Goal: Task Accomplishment & Management: Manage account settings

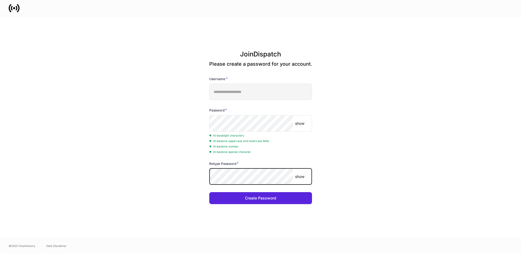
click at [209, 192] on button "Create Password" at bounding box center [260, 198] width 103 height 12
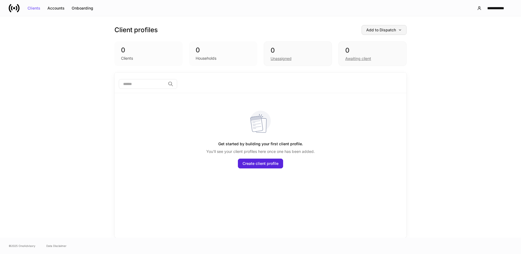
click at [384, 30] on div "Add to Dispatch" at bounding box center [384, 30] width 36 height 4
click at [384, 85] on div "View uploaded accounts" at bounding box center [375, 84] width 44 height 5
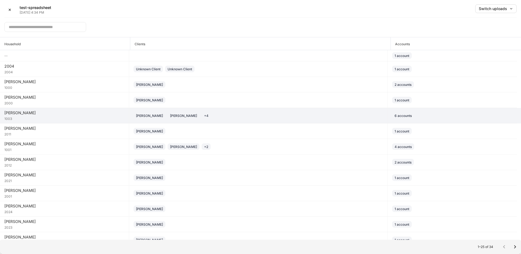
click at [208, 117] on div "[PERSON_NAME] [PERSON_NAME] + 4" at bounding box center [257, 115] width 249 height 7
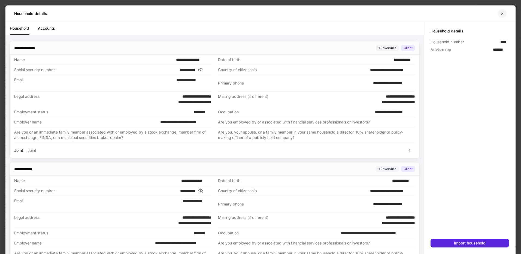
click at [500, 13] on icon "button" at bounding box center [502, 13] width 4 height 4
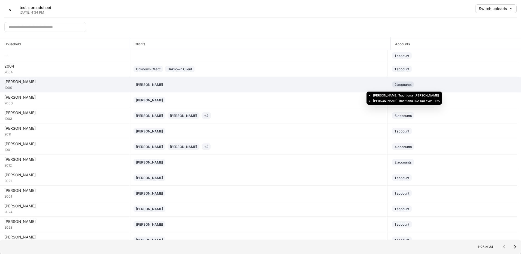
click at [396, 86] on div "2 accounts" at bounding box center [402, 84] width 17 height 5
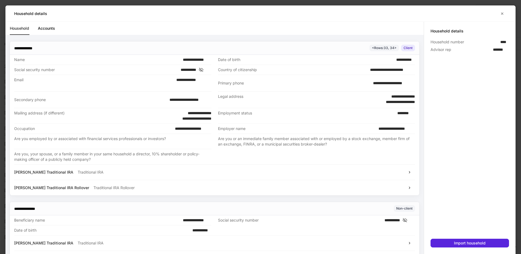
click at [72, 176] on div "[PERSON_NAME] Traditional IRA Traditional IRA" at bounding box center [214, 172] width 401 height 16
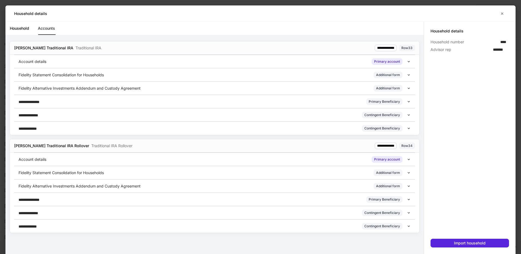
click at [27, 29] on link "Household" at bounding box center [19, 28] width 19 height 13
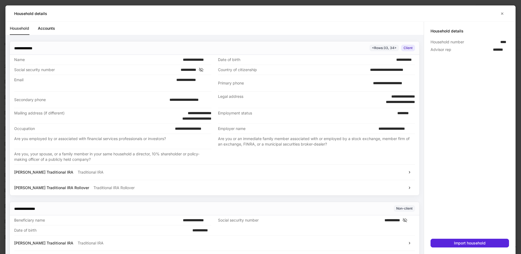
click at [39, 27] on link "Accounts" at bounding box center [46, 28] width 17 height 13
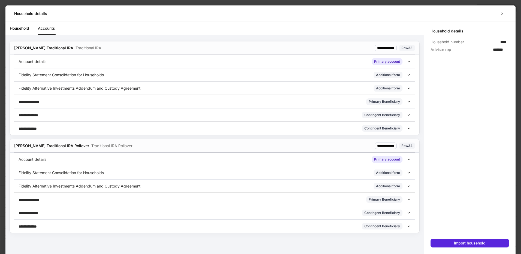
click at [410, 60] on icon at bounding box center [409, 62] width 4 height 4
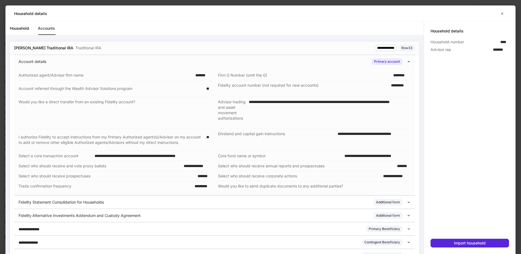
click at [410, 60] on div "Account details Primary account" at bounding box center [214, 61] width 401 height 13
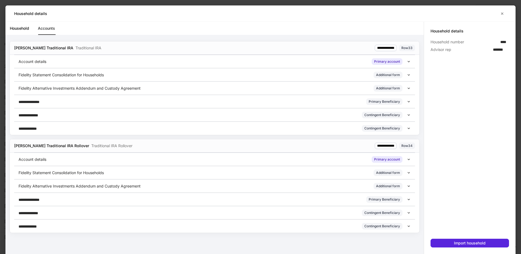
drag, startPoint x: 18, startPoint y: 28, endPoint x: 45, endPoint y: 31, distance: 27.9
click at [18, 28] on link "Household" at bounding box center [19, 28] width 19 height 13
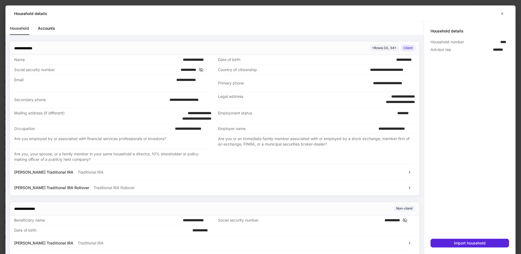
drag, startPoint x: 77, startPoint y: 29, endPoint x: 73, endPoint y: 29, distance: 3.9
click at [77, 29] on div "Household Accounts" at bounding box center [217, 28] width 414 height 13
click at [50, 29] on link "Accounts" at bounding box center [46, 28] width 17 height 13
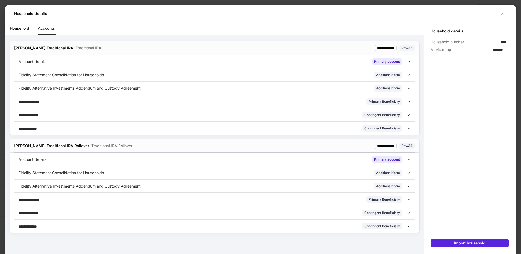
click at [19, 26] on link "Household" at bounding box center [19, 28] width 19 height 13
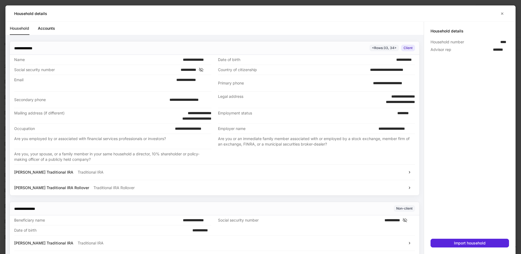
click at [409, 217] on div "**********" at bounding box center [399, 219] width 30 height 5
click at [407, 219] on icon at bounding box center [404, 220] width 5 height 5
click at [204, 68] on icon at bounding box center [200, 69] width 5 height 5
click at [47, 29] on link "Accounts" at bounding box center [46, 28] width 17 height 13
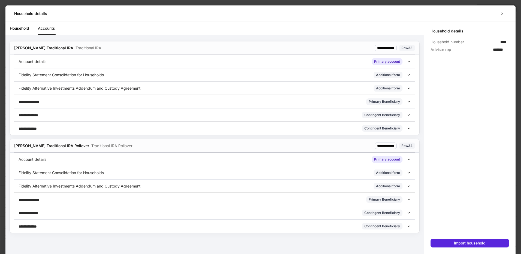
click at [22, 22] on link "Household" at bounding box center [19, 28] width 19 height 13
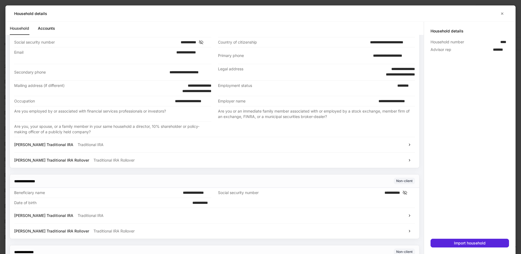
scroll to position [27, 0]
click at [121, 129] on div "Are you, your spouse, or a family member in your same household a director, 10%…" at bounding box center [111, 129] width 194 height 11
click at [169, 123] on div "Are you, your spouse, or a family member in your same household a director, 10%…" at bounding box center [112, 129] width 197 height 15
click at [166, 108] on div "Are you employed by or associated with financial services professionals or inve…" at bounding box center [112, 113] width 197 height 15
drag, startPoint x: 166, startPoint y: 108, endPoint x: 268, endPoint y: 111, distance: 102.1
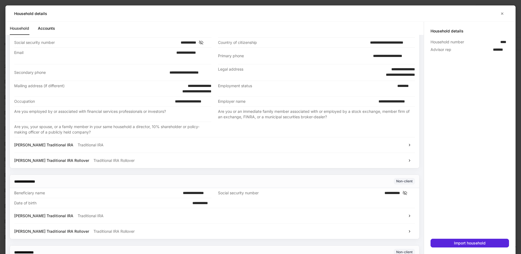
click at [266, 110] on div "Are you or an immediate family member associated with or employed by a stock ex…" at bounding box center [315, 114] width 194 height 11
click at [256, 117] on div "Are you or an immediate family member associated with or employed by a stock ex…" at bounding box center [315, 114] width 194 height 11
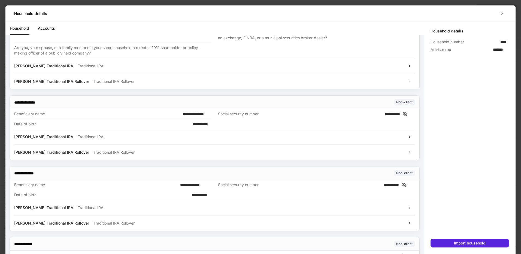
scroll to position [106, 0]
click at [500, 13] on icon "button" at bounding box center [502, 13] width 4 height 4
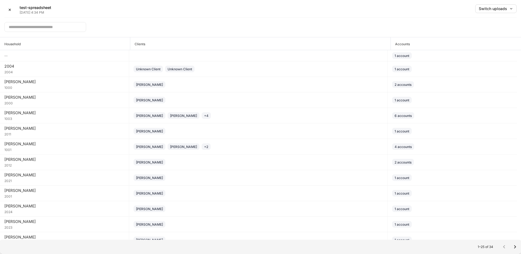
click at [212, 11] on div "✕ test-spreadsheet [DATE] 4:34 PM Switch uploads" at bounding box center [260, 10] width 512 height 13
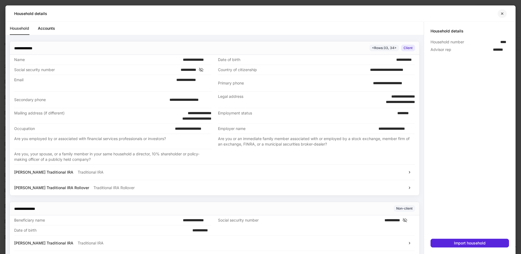
click at [502, 14] on icon "button" at bounding box center [502, 13] width 4 height 4
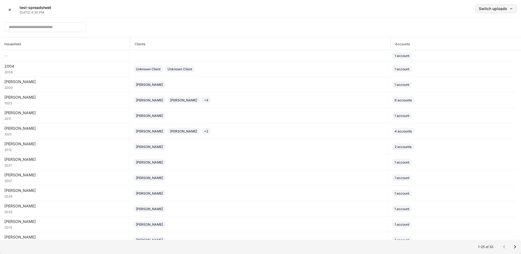
click at [504, 7] on div "Switch uploads" at bounding box center [495, 9] width 34 height 4
click at [484, 34] on li "Aug 25, 2025" at bounding box center [483, 33] width 65 height 10
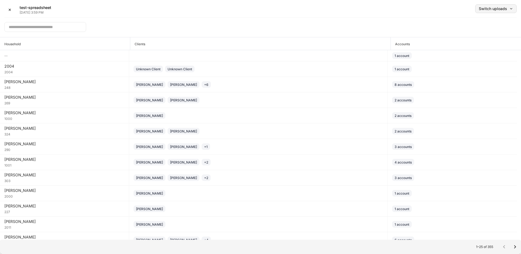
click at [490, 8] on div "Switch uploads" at bounding box center [495, 9] width 34 height 4
click at [468, 23] on div "Aug 25, 2025" at bounding box center [461, 23] width 13 height 5
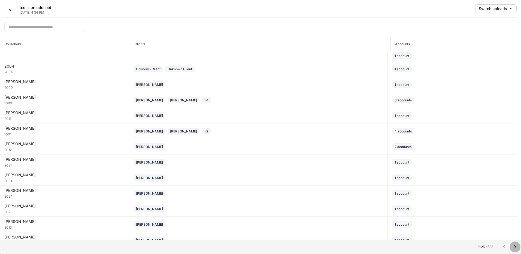
click at [517, 248] on icon "Go to next page" at bounding box center [514, 246] width 7 height 7
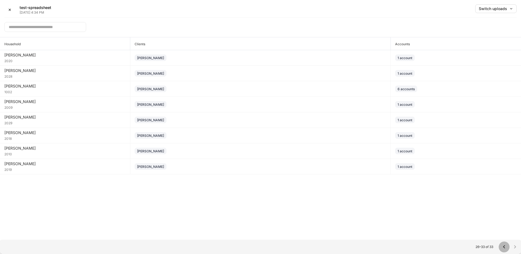
click at [504, 247] on icon "Go to previous page" at bounding box center [504, 246] width 2 height 3
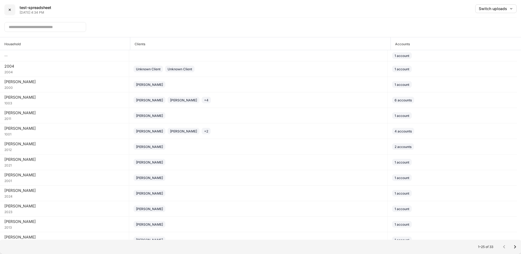
click at [9, 10] on div "✕" at bounding box center [9, 10] width 3 height 4
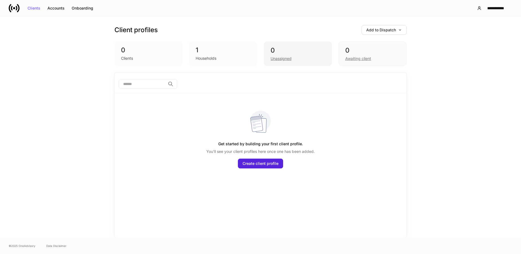
click at [282, 54] on div "0" at bounding box center [297, 50] width 54 height 9
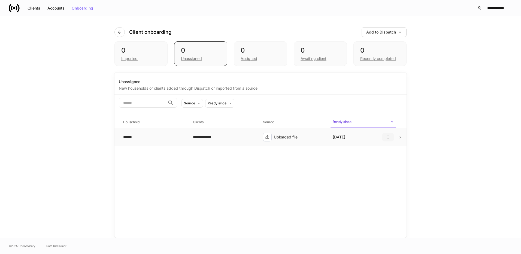
click at [388, 137] on icon "button" at bounding box center [388, 137] width 4 height 4
click at [388, 137] on div at bounding box center [260, 127] width 521 height 254
click at [327, 183] on div "**********" at bounding box center [260, 154] width 292 height 165
click at [255, 54] on div "0" at bounding box center [259, 50] width 39 height 9
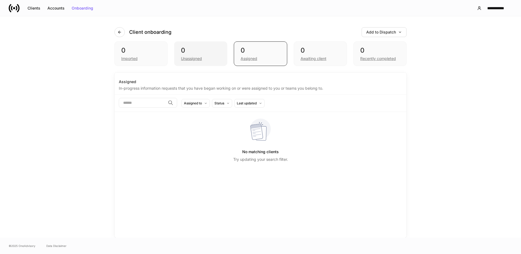
click at [204, 57] on div "Unassigned" at bounding box center [200, 58] width 39 height 7
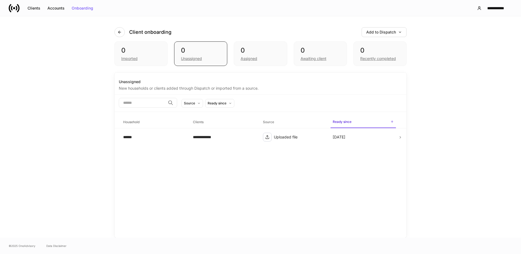
click at [205, 171] on div "**********" at bounding box center [260, 154] width 292 height 165
click at [481, 7] on icon "button" at bounding box center [479, 8] width 4 height 4
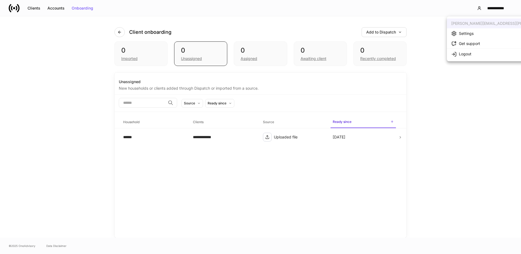
drag, startPoint x: 407, startPoint y: 25, endPoint x: 414, endPoint y: 25, distance: 7.1
click at [407, 25] on div at bounding box center [260, 127] width 521 height 254
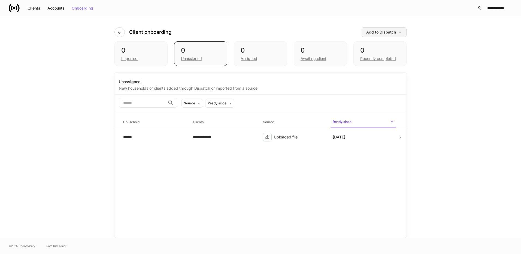
click at [381, 32] on div "Add to Dispatch" at bounding box center [384, 32] width 36 height 4
click at [374, 86] on div "View uploaded accounts" at bounding box center [375, 84] width 44 height 5
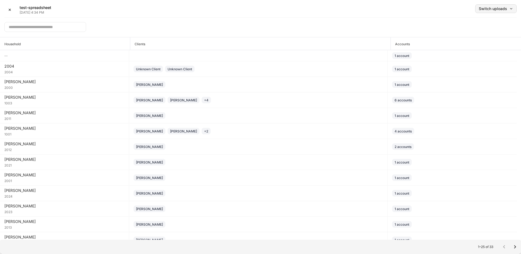
click at [489, 13] on button "Switch uploads" at bounding box center [495, 8] width 41 height 9
click at [481, 32] on li "Aug 25, 2025" at bounding box center [483, 33] width 65 height 10
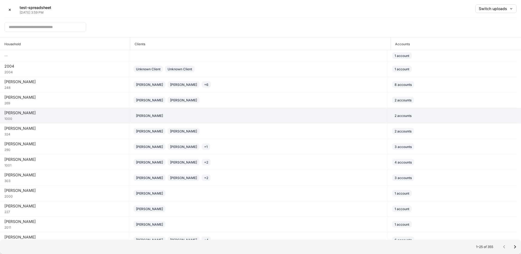
click at [163, 114] on div "[PERSON_NAME]" at bounding box center [257, 115] width 249 height 7
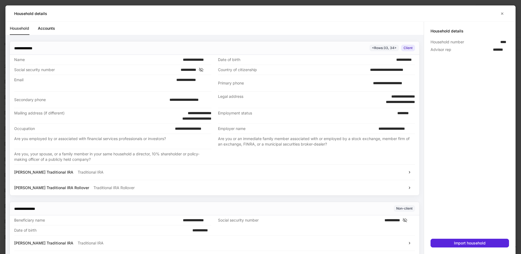
click at [53, 29] on link "Accounts" at bounding box center [46, 28] width 17 height 13
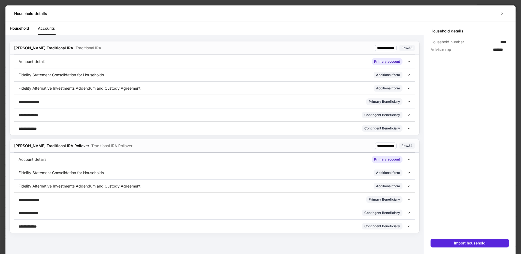
click at [476, 92] on div at bounding box center [469, 145] width 78 height 185
click at [502, 12] on icon "button" at bounding box center [502, 13] width 4 height 4
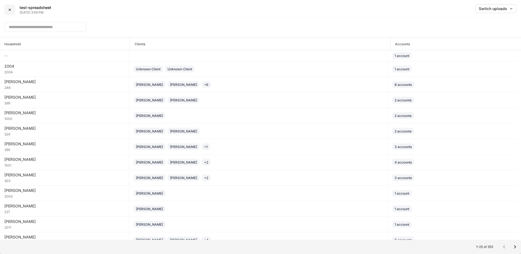
click at [11, 12] on button "✕" at bounding box center [9, 9] width 11 height 11
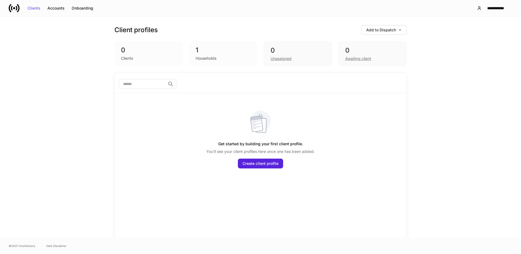
click at [211, 60] on div "Households" at bounding box center [206, 58] width 21 height 5
drag, startPoint x: 215, startPoint y: 50, endPoint x: 227, endPoint y: 51, distance: 11.7
click at [216, 50] on div "1" at bounding box center [223, 50] width 55 height 9
click at [211, 55] on div "Households" at bounding box center [223, 57] width 55 height 7
click at [285, 56] on div "Unassigned" at bounding box center [297, 58] width 54 height 7
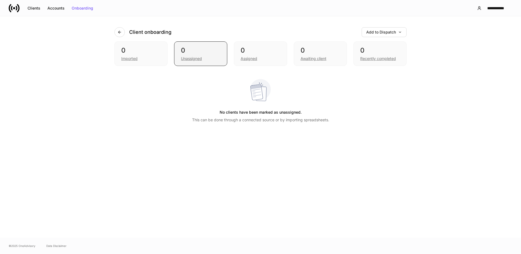
click at [197, 59] on div "Unassigned" at bounding box center [191, 58] width 21 height 5
click at [247, 50] on div "0" at bounding box center [259, 50] width 39 height 9
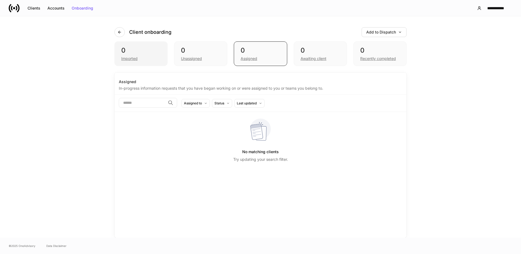
click at [145, 51] on div "0" at bounding box center [140, 50] width 39 height 9
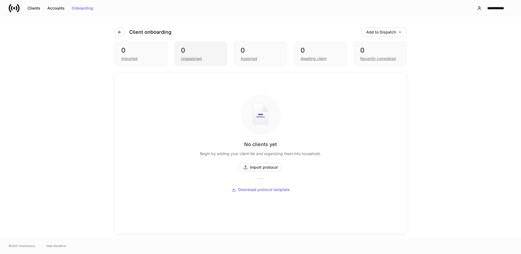
click at [194, 53] on div "0" at bounding box center [200, 50] width 39 height 9
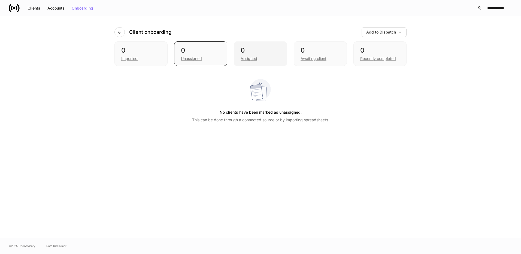
click at [257, 51] on div "0" at bounding box center [259, 50] width 39 height 9
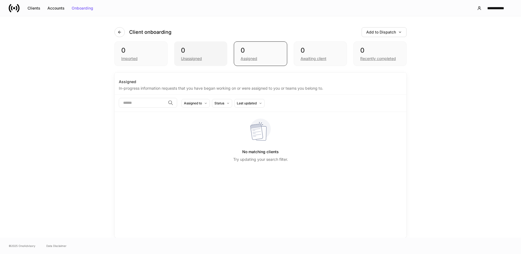
click at [211, 51] on div "0" at bounding box center [200, 50] width 39 height 9
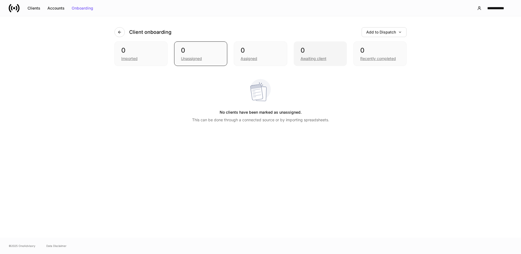
click at [320, 52] on div "0" at bounding box center [319, 50] width 39 height 9
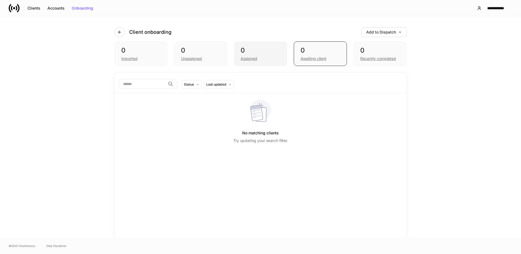
click at [265, 56] on div "Assigned" at bounding box center [259, 58] width 39 height 7
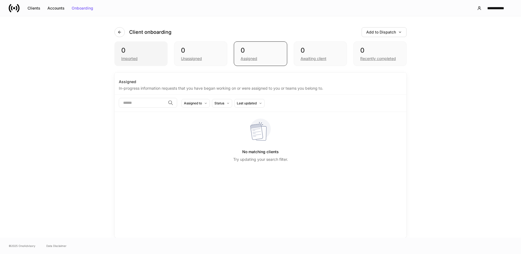
click at [141, 58] on div "Imported" at bounding box center [140, 58] width 39 height 7
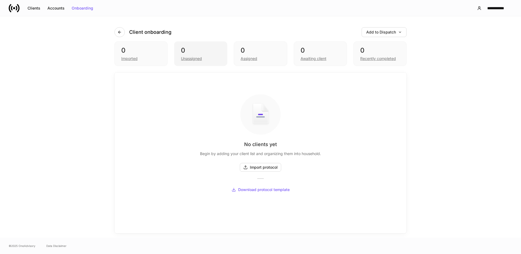
click at [202, 60] on div "Unassigned" at bounding box center [191, 58] width 21 height 5
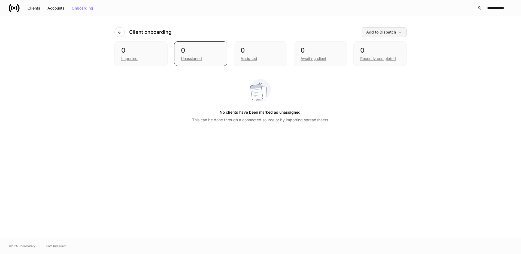
click at [386, 35] on button "Add to Dispatch" at bounding box center [383, 32] width 45 height 10
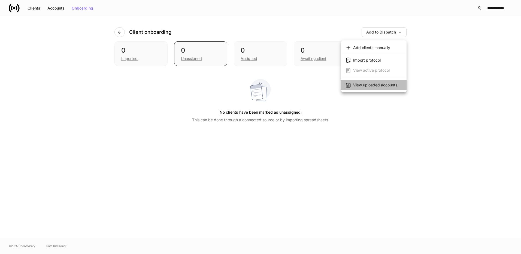
click at [376, 84] on div "View uploaded accounts" at bounding box center [375, 84] width 44 height 5
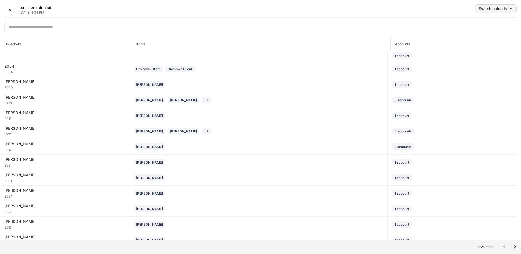
click at [488, 6] on button "Switch uploads" at bounding box center [495, 8] width 41 height 9
click at [352, 25] on div at bounding box center [260, 127] width 521 height 254
click at [11, 11] on div "✕" at bounding box center [9, 10] width 3 height 4
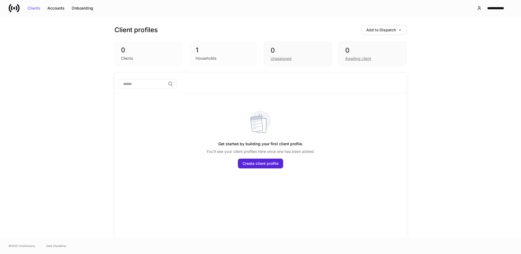
click at [210, 59] on div "Households" at bounding box center [206, 58] width 21 height 5
click at [206, 48] on div "1" at bounding box center [223, 50] width 55 height 9
click at [161, 53] on div "0" at bounding box center [148, 50] width 55 height 9
drag, startPoint x: 220, startPoint y: 51, endPoint x: 227, endPoint y: 51, distance: 6.8
click at [220, 51] on div "1" at bounding box center [223, 50] width 55 height 9
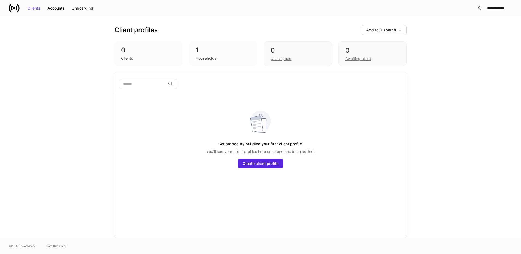
click at [227, 51] on div "1" at bounding box center [223, 50] width 55 height 9
click at [280, 54] on div "0" at bounding box center [297, 50] width 54 height 9
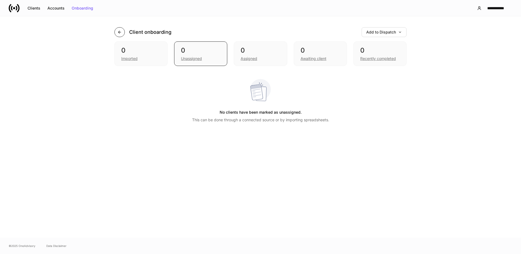
click at [117, 35] on button "button" at bounding box center [119, 32] width 10 height 10
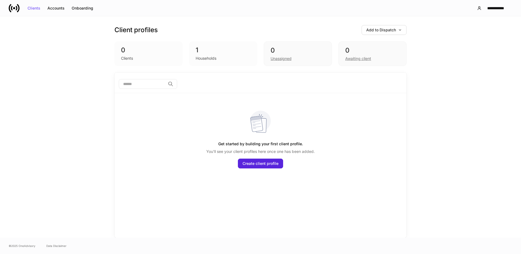
click at [211, 56] on div "Households" at bounding box center [206, 58] width 21 height 5
click at [141, 90] on div "​" at bounding box center [148, 84] width 58 height 11
click at [154, 86] on input "search" at bounding box center [142, 84] width 47 height 10
type input "*"
click at [279, 86] on div "​" at bounding box center [260, 84] width 283 height 11
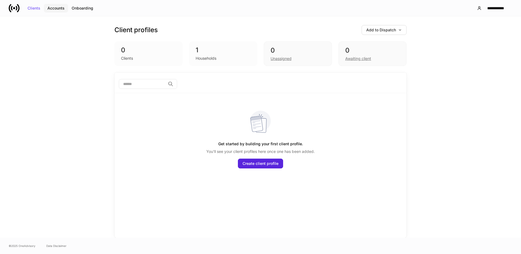
click at [55, 10] on div "Accounts" at bounding box center [55, 8] width 17 height 4
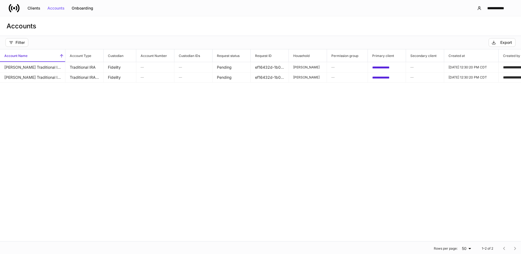
click at [352, 119] on div "**********" at bounding box center [260, 145] width 521 height 192
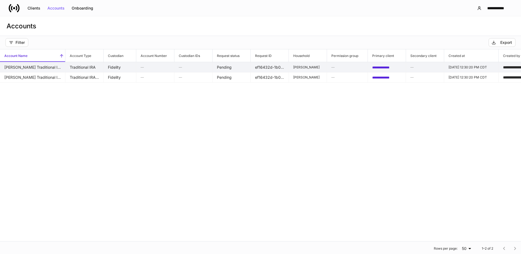
click at [47, 66] on td "[PERSON_NAME] Traditional IRA" at bounding box center [32, 67] width 65 height 10
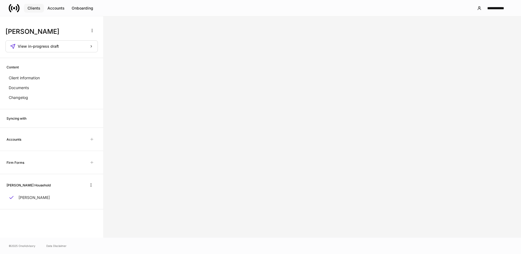
click at [34, 8] on div "Clients" at bounding box center [34, 8] width 13 height 4
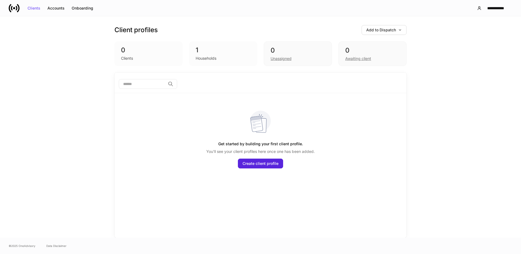
click at [255, 248] on div "© 2025 OneAdvisory Data Disclaimer" at bounding box center [260, 245] width 521 height 16
click at [208, 53] on div "1" at bounding box center [223, 50] width 55 height 9
click at [197, 50] on div "1" at bounding box center [223, 50] width 55 height 9
click at [84, 9] on div "Onboarding" at bounding box center [83, 8] width 22 height 4
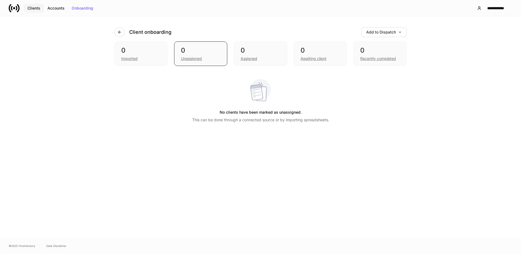
click at [39, 12] on button "Clients" at bounding box center [34, 8] width 20 height 9
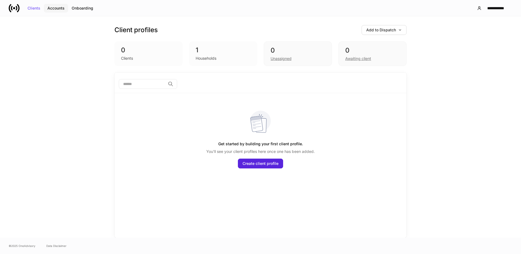
click at [53, 10] on button "Accounts" at bounding box center [56, 8] width 24 height 9
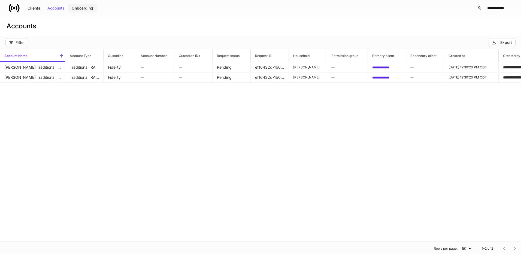
click at [92, 9] on div "Onboarding" at bounding box center [83, 8] width 22 height 4
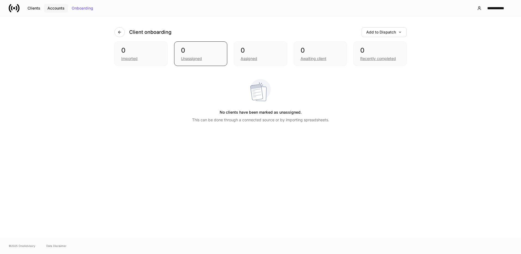
click at [64, 9] on div "Accounts" at bounding box center [55, 8] width 17 height 4
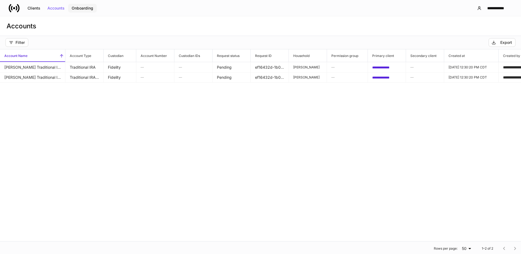
click at [86, 9] on div "Onboarding" at bounding box center [83, 8] width 22 height 4
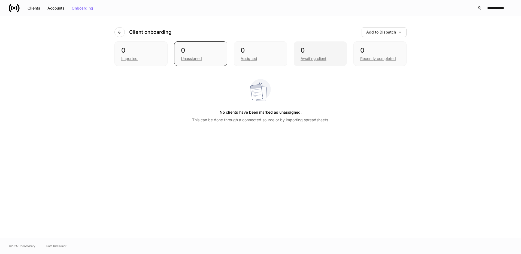
click at [308, 51] on div "0" at bounding box center [319, 50] width 39 height 9
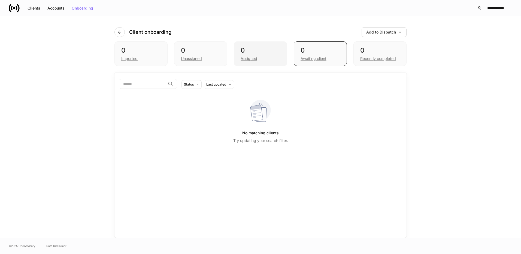
click at [270, 54] on div "0" at bounding box center [259, 50] width 39 height 9
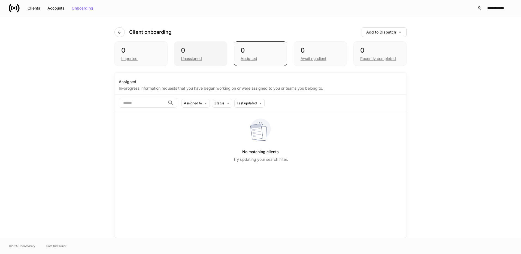
click at [206, 54] on div "0" at bounding box center [200, 50] width 39 height 9
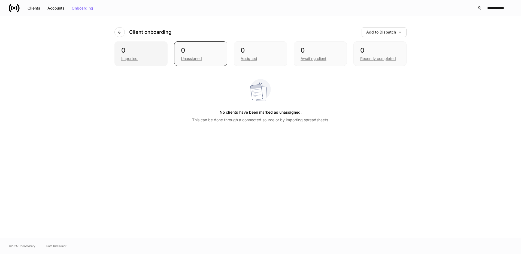
click at [153, 51] on div "0" at bounding box center [140, 50] width 39 height 9
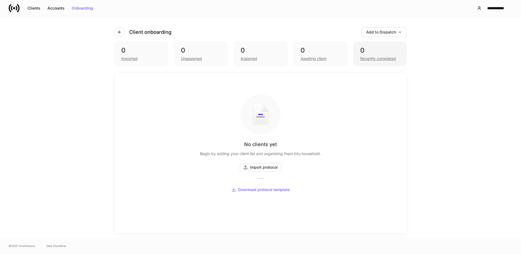
click at [370, 51] on div "0" at bounding box center [379, 50] width 39 height 9
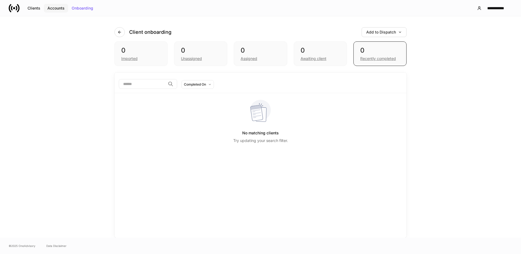
click at [62, 10] on button "Accounts" at bounding box center [56, 8] width 24 height 9
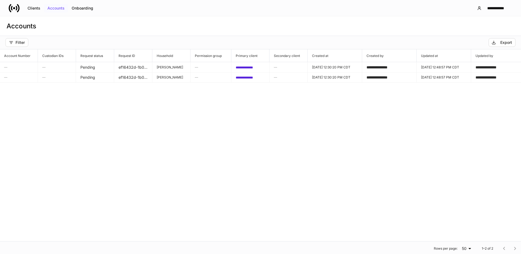
scroll to position [0, 142]
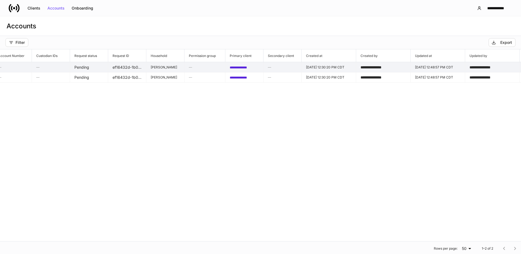
click at [448, 63] on td "Aug 26, 2025, 12:48:57 PM CDT" at bounding box center [437, 67] width 54 height 10
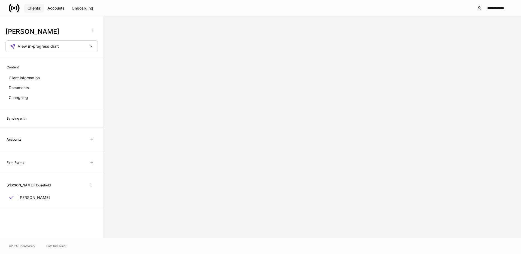
click at [39, 8] on div "Clients" at bounding box center [34, 8] width 13 height 4
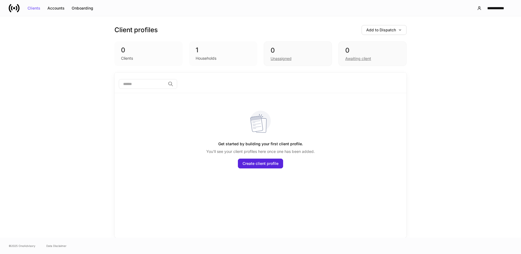
click at [213, 54] on div "1" at bounding box center [223, 50] width 55 height 9
click at [208, 57] on div "Households" at bounding box center [206, 58] width 21 height 5
click at [47, 8] on div "Accounts" at bounding box center [55, 8] width 17 height 4
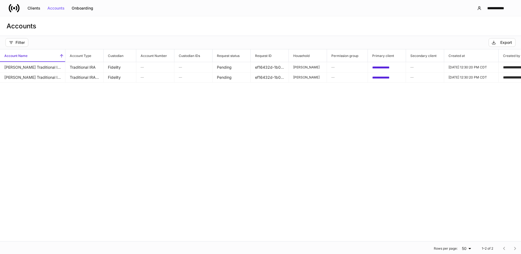
click at [133, 104] on div "**********" at bounding box center [260, 145] width 521 height 192
click at [80, 9] on div "Onboarding" at bounding box center [83, 8] width 22 height 4
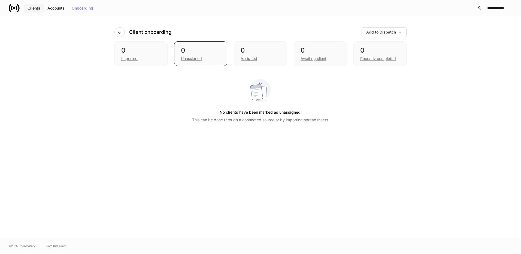
click at [33, 9] on div "Clients" at bounding box center [34, 8] width 13 height 4
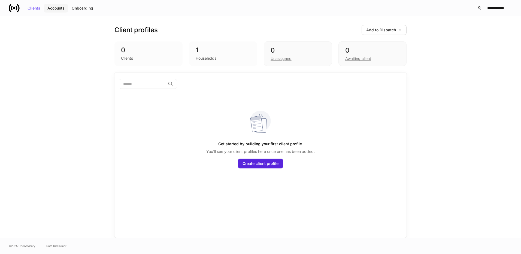
click at [60, 11] on button "Accounts" at bounding box center [56, 8] width 24 height 9
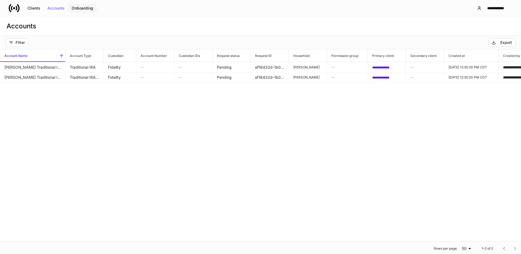
click at [83, 10] on button "Onboarding" at bounding box center [82, 8] width 29 height 9
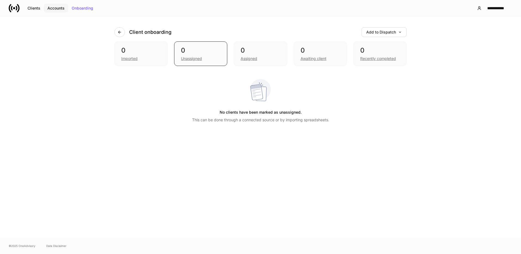
click at [59, 11] on button "Accounts" at bounding box center [56, 8] width 24 height 9
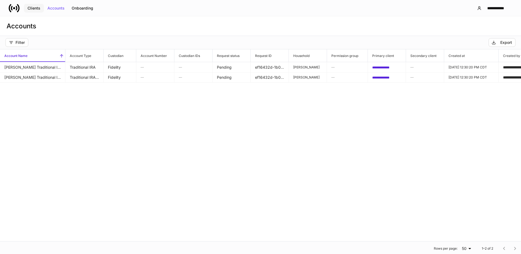
click at [39, 11] on button "Clients" at bounding box center [34, 8] width 20 height 9
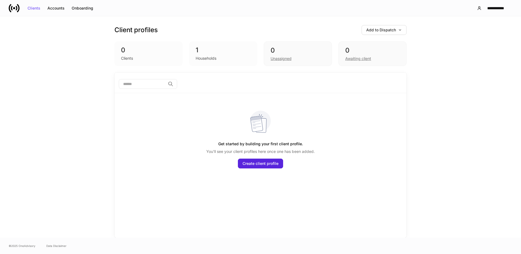
drag, startPoint x: 323, startPoint y: 26, endPoint x: 265, endPoint y: 23, distance: 58.9
click at [323, 26] on div "Client profiles Add to Dispatch" at bounding box center [260, 30] width 292 height 10
click at [486, 8] on div "**********" at bounding box center [495, 8] width 24 height 4
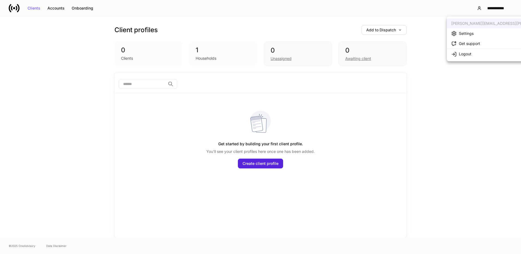
click at [449, 98] on div at bounding box center [260, 127] width 521 height 254
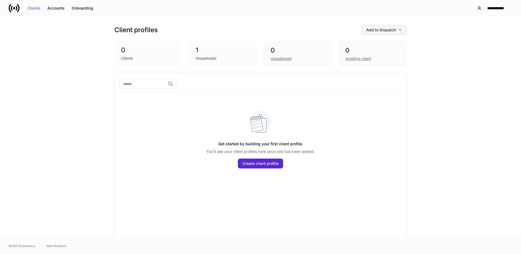
click at [389, 30] on div "Add to Dispatch" at bounding box center [384, 30] width 36 height 4
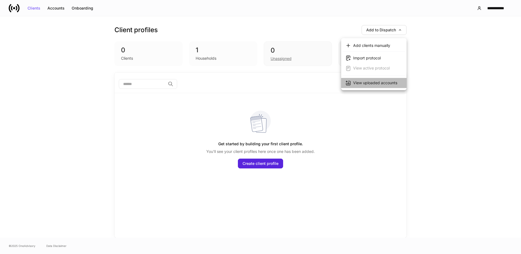
click at [373, 83] on div "View uploaded accounts" at bounding box center [375, 82] width 44 height 5
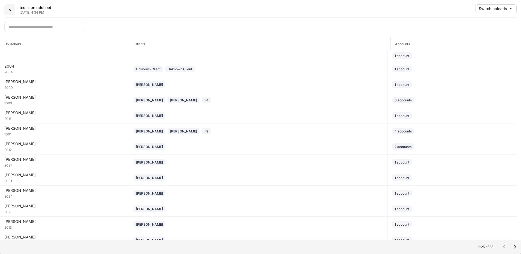
click at [8, 9] on button "✕" at bounding box center [9, 9] width 11 height 11
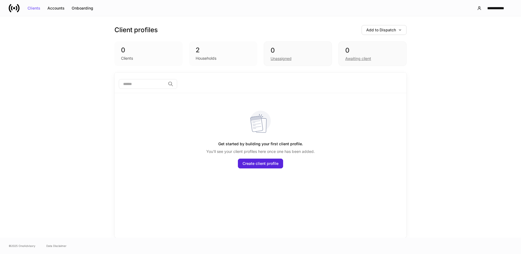
drag, startPoint x: 186, startPoint y: 111, endPoint x: 188, endPoint y: 100, distance: 11.3
click at [186, 111] on div "Get started by building your first client profile. You'll see your client profi…" at bounding box center [260, 134] width 283 height 82
click at [207, 50] on div "2" at bounding box center [223, 50] width 55 height 9
click at [55, 8] on div "Accounts" at bounding box center [55, 8] width 17 height 4
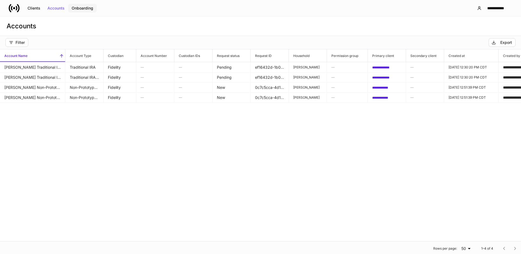
click at [88, 9] on div "Onboarding" at bounding box center [83, 8] width 22 height 4
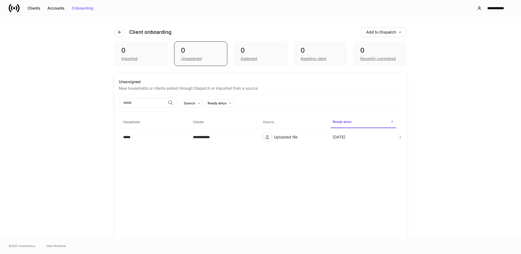
click at [202, 157] on div "**********" at bounding box center [260, 154] width 292 height 165
click at [66, 9] on button "Accounts" at bounding box center [56, 8] width 24 height 9
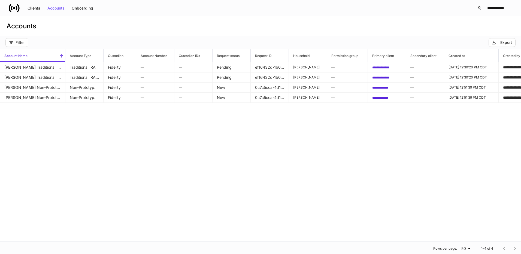
click at [258, 152] on div "**********" at bounding box center [260, 145] width 521 height 192
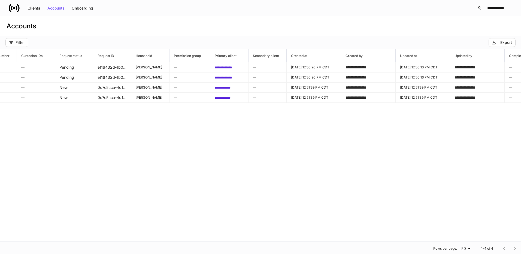
scroll to position [0, 196]
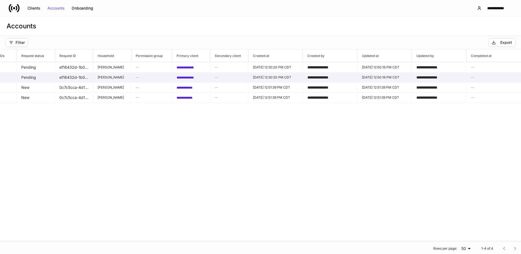
click at [46, 76] on td "Pending" at bounding box center [36, 77] width 38 height 10
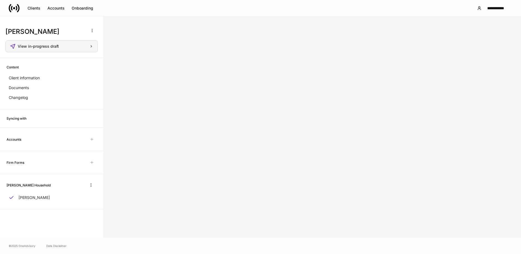
click at [53, 48] on span "View in-progress draft" at bounding box center [38, 46] width 41 height 4
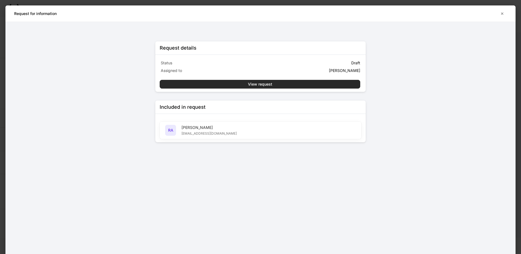
click at [255, 84] on div "View request" at bounding box center [260, 84] width 24 height 4
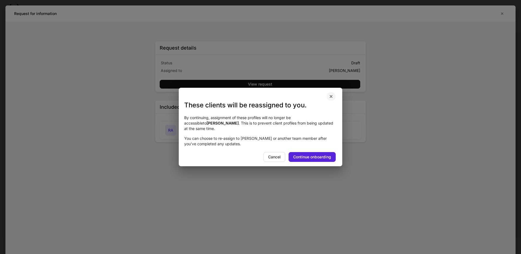
click at [332, 99] on button "button" at bounding box center [330, 96] width 9 height 9
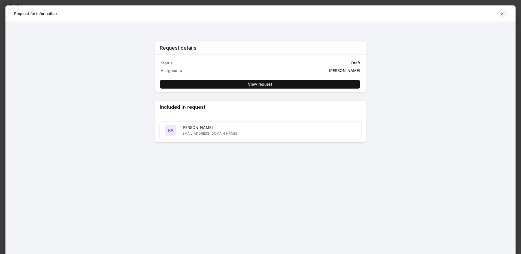
click at [503, 11] on icon "button" at bounding box center [502, 13] width 4 height 4
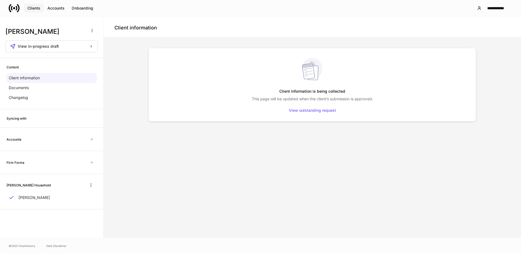
click at [36, 8] on div "Clients" at bounding box center [34, 8] width 13 height 4
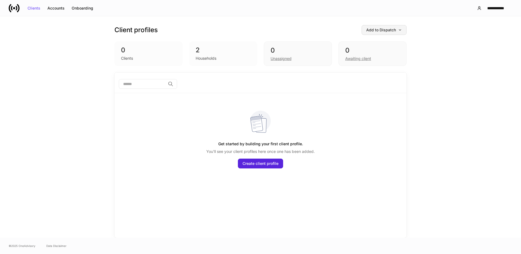
click at [400, 32] on button "Add to Dispatch" at bounding box center [383, 30] width 45 height 10
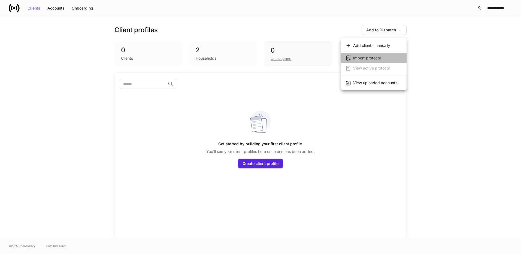
click at [373, 58] on div "Import protocol" at bounding box center [367, 57] width 28 height 5
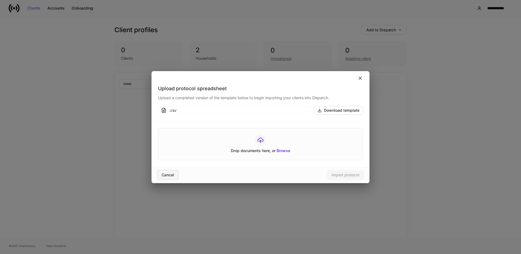
click at [173, 176] on div "Cancel" at bounding box center [167, 175] width 13 height 4
